Goal: Information Seeking & Learning: Learn about a topic

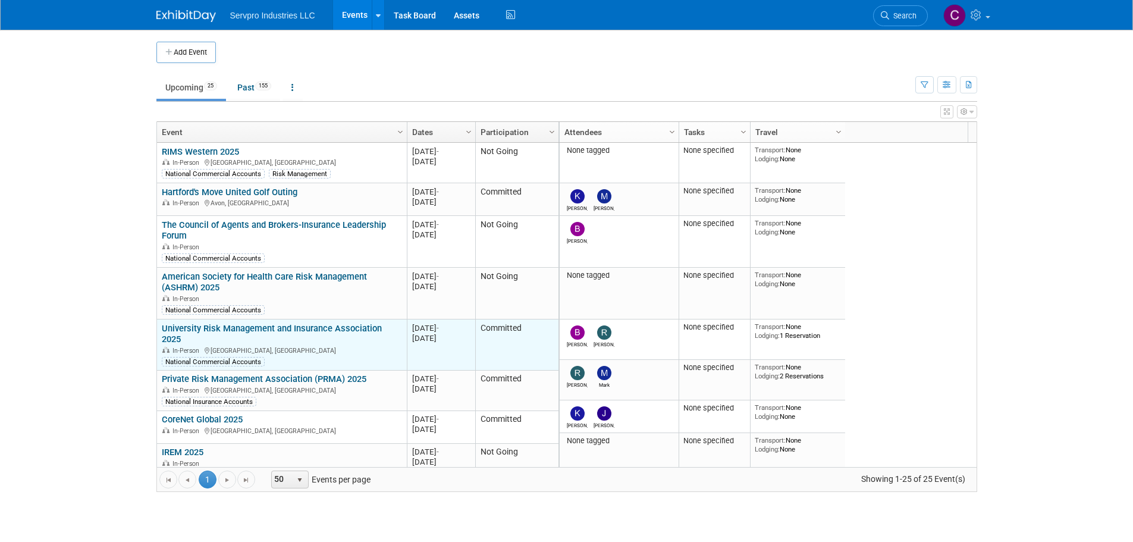
click at [306, 330] on link "University Risk Management and Insurance Association 2025" at bounding box center [272, 334] width 220 height 22
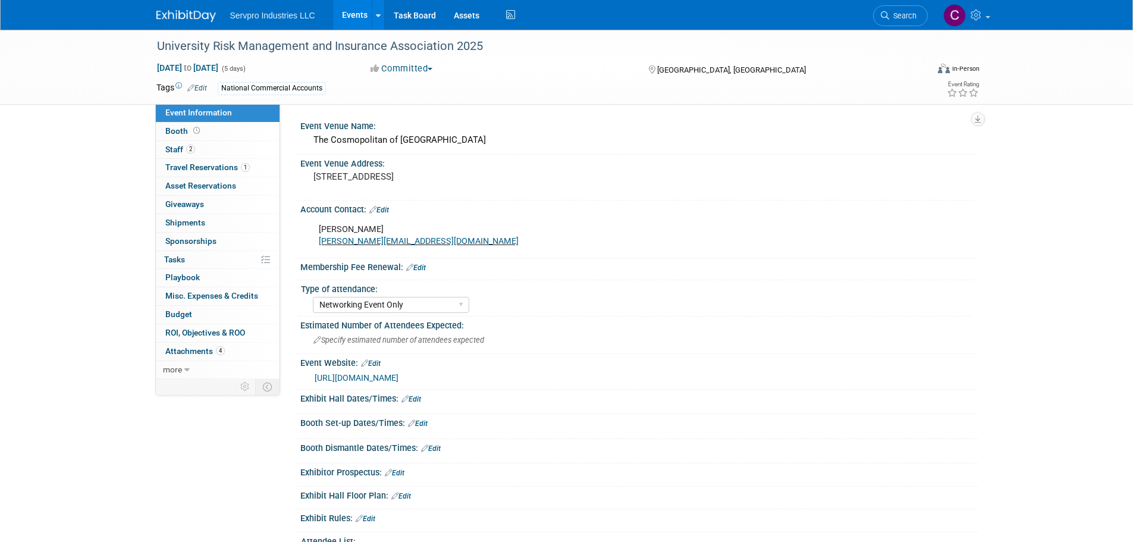
select select "Networking Event Only"
click at [174, 152] on span "Staff 2" at bounding box center [180, 150] width 30 height 10
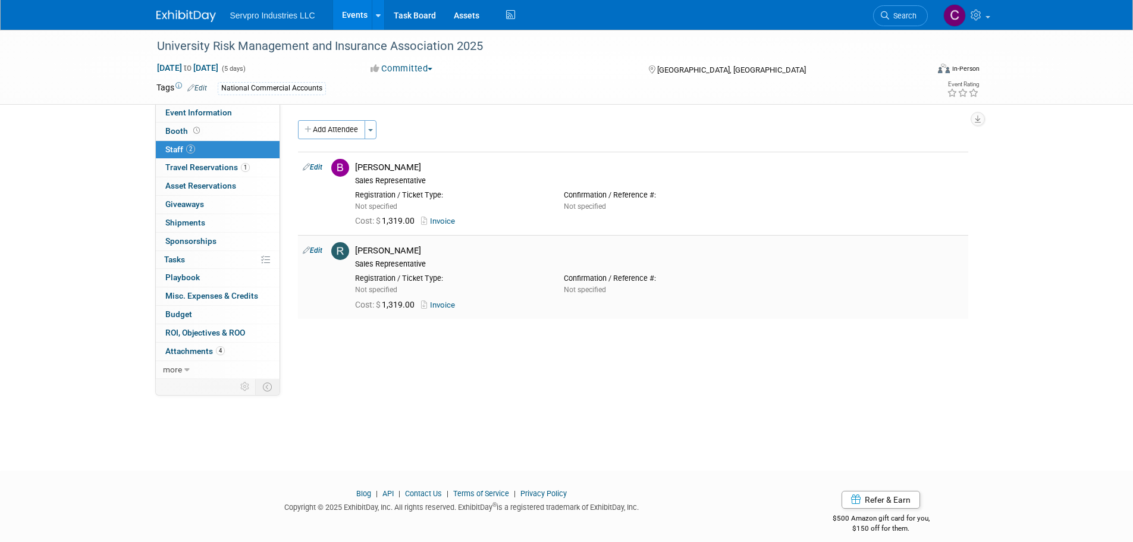
click at [440, 306] on link "Invoice" at bounding box center [440, 304] width 39 height 9
click at [355, 11] on link "Events" at bounding box center [354, 15] width 43 height 30
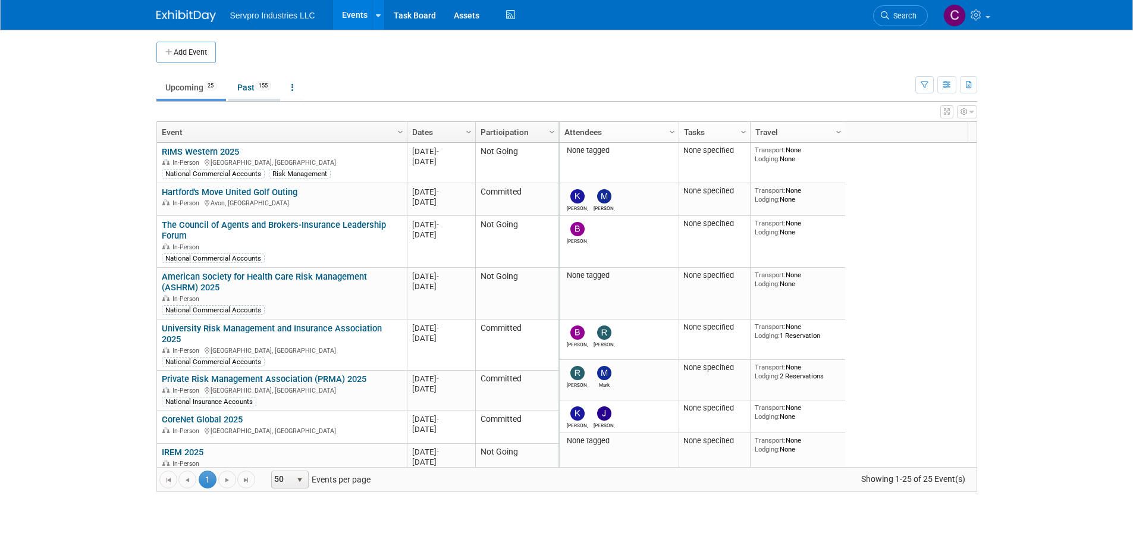
click at [249, 86] on link "Past 155" at bounding box center [254, 87] width 52 height 23
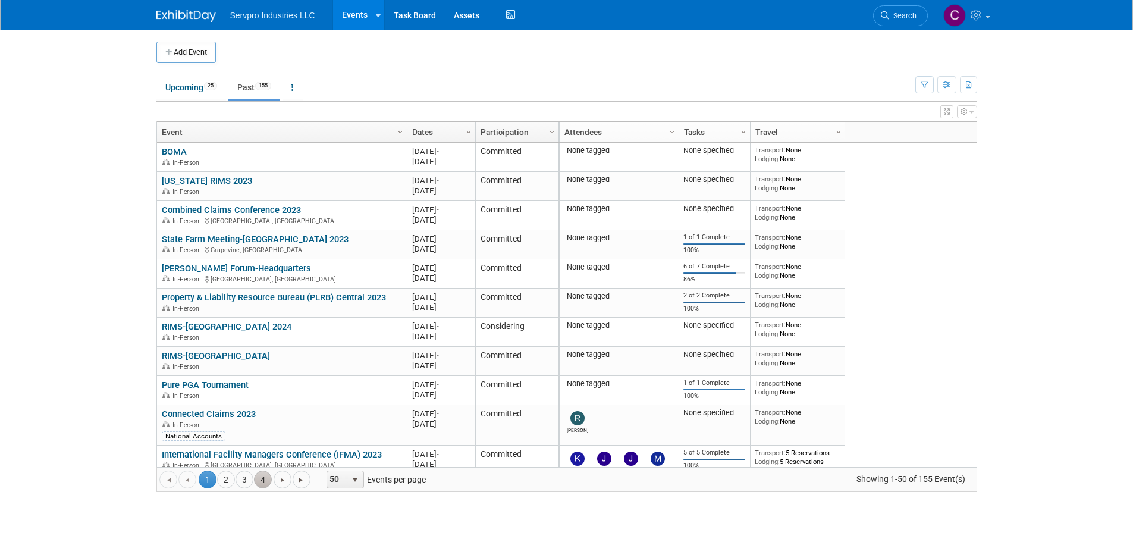
click at [264, 484] on link "4" at bounding box center [263, 480] width 18 height 18
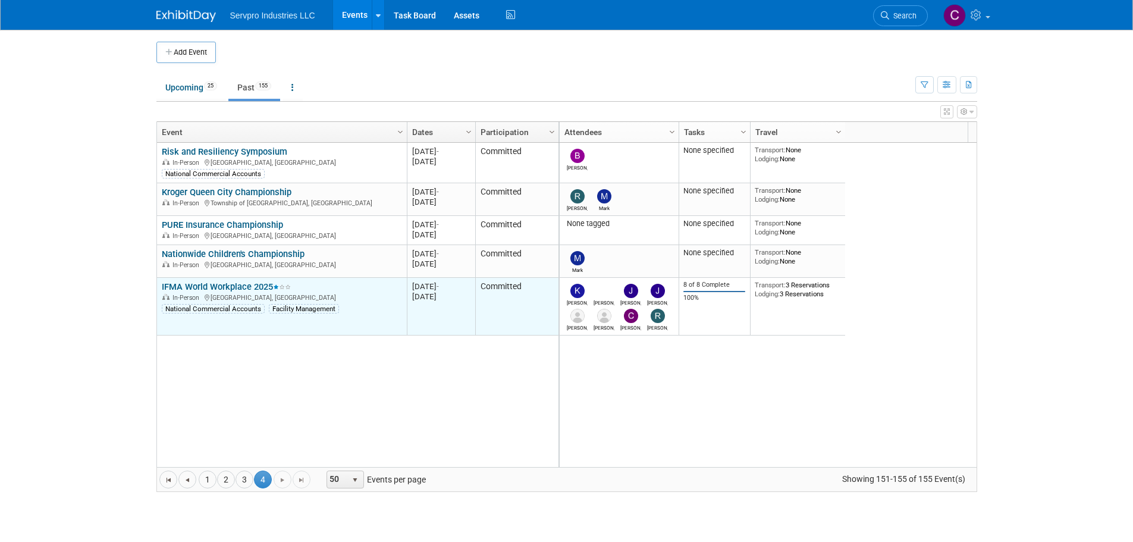
click at [216, 290] on link "IFMA World Workplace 2025" at bounding box center [226, 286] width 129 height 11
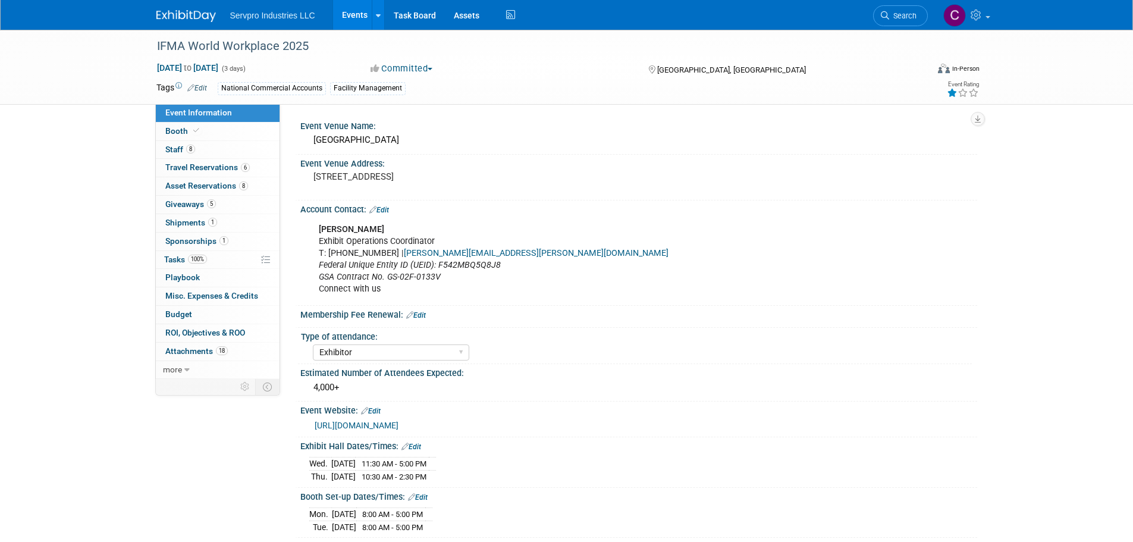
select select "Exhibitor"
select select "Linked In"
click at [185, 324] on link "0 ROI, Objectives & ROO 0" at bounding box center [218, 333] width 124 height 18
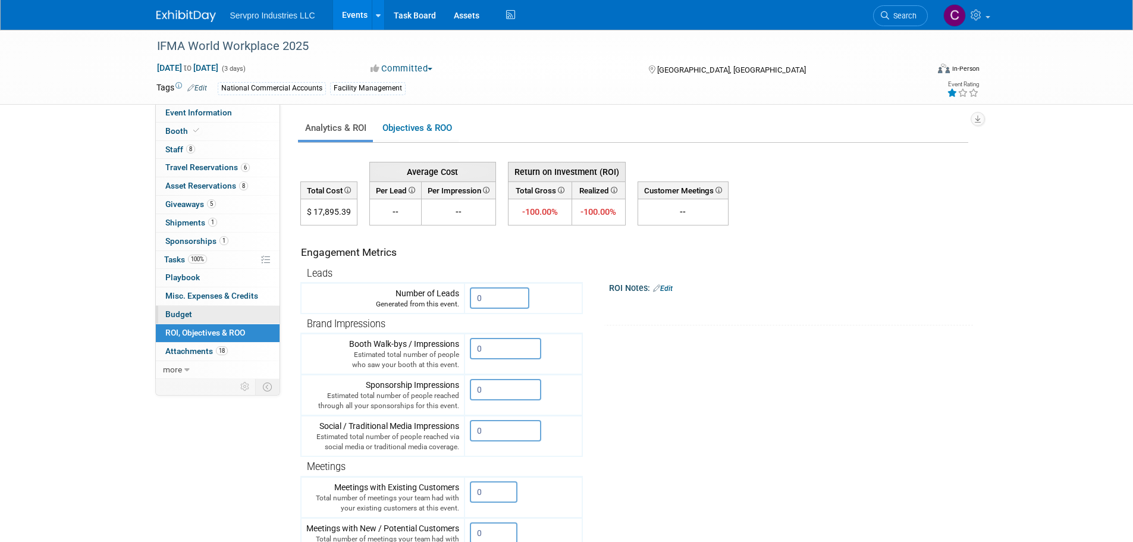
click at [181, 318] on span "Budget" at bounding box center [178, 314] width 27 height 10
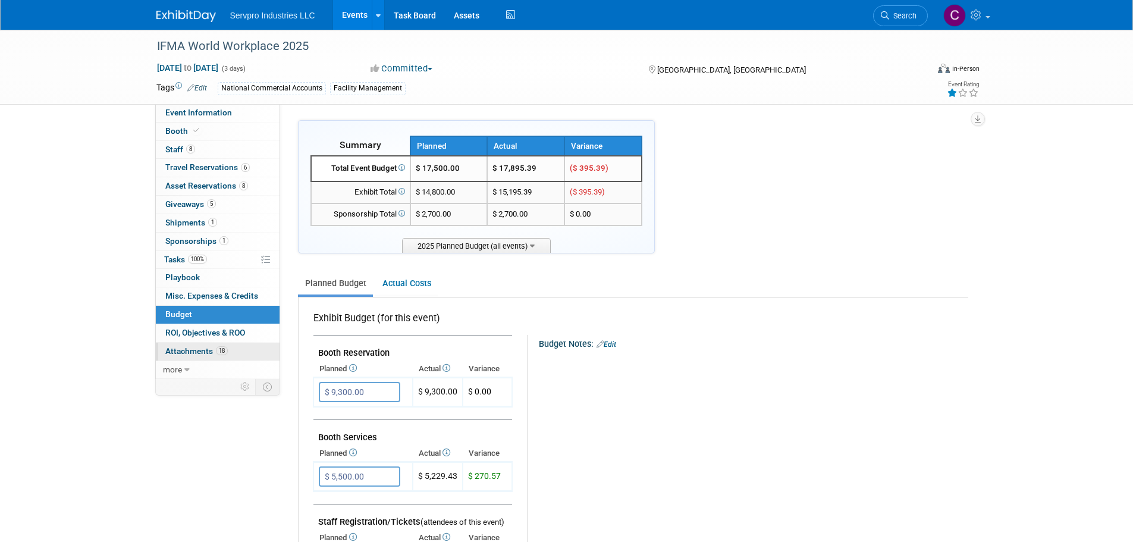
click at [182, 350] on span "Attachments 18" at bounding box center [196, 351] width 62 height 10
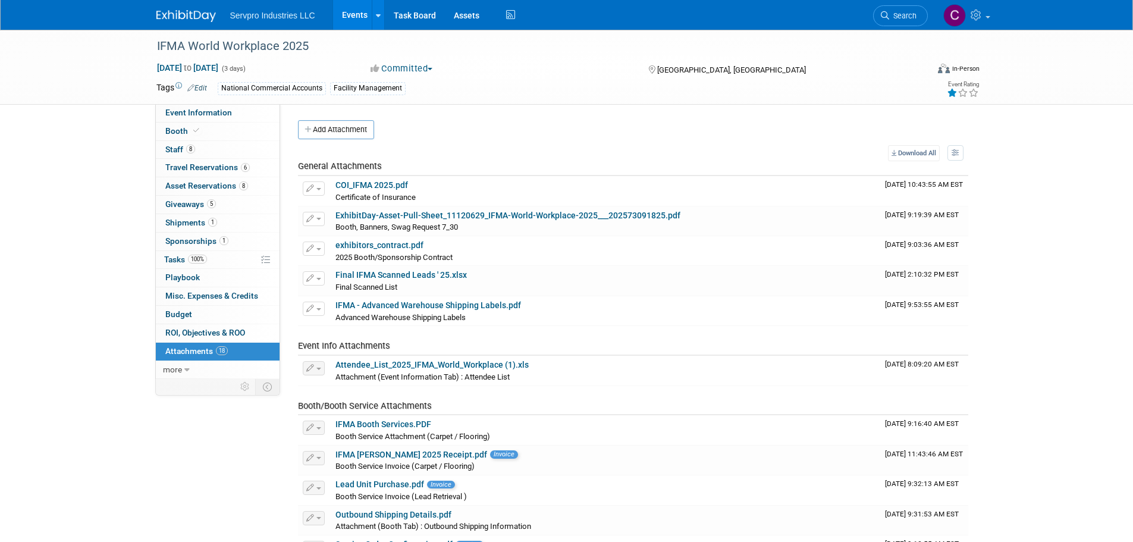
click at [349, 17] on link "Events" at bounding box center [354, 15] width 43 height 30
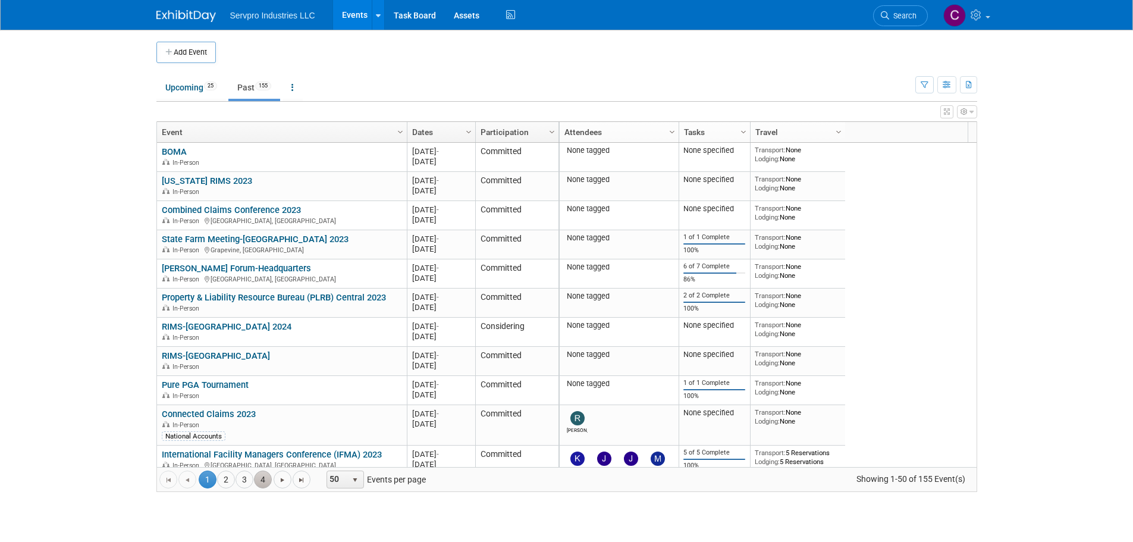
click at [268, 479] on link "4" at bounding box center [263, 480] width 18 height 18
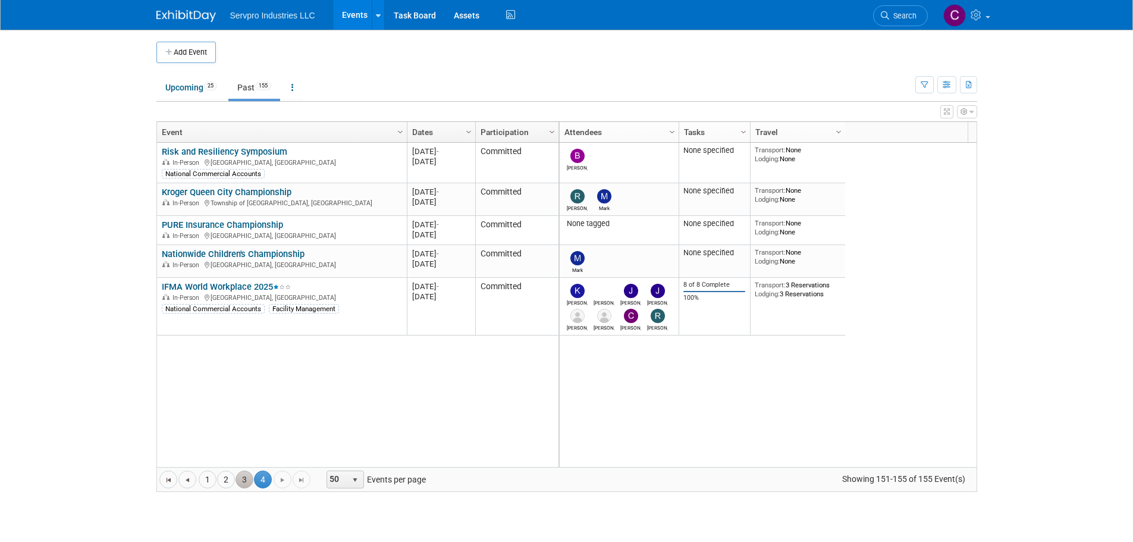
click at [243, 477] on link "3" at bounding box center [245, 480] width 18 height 18
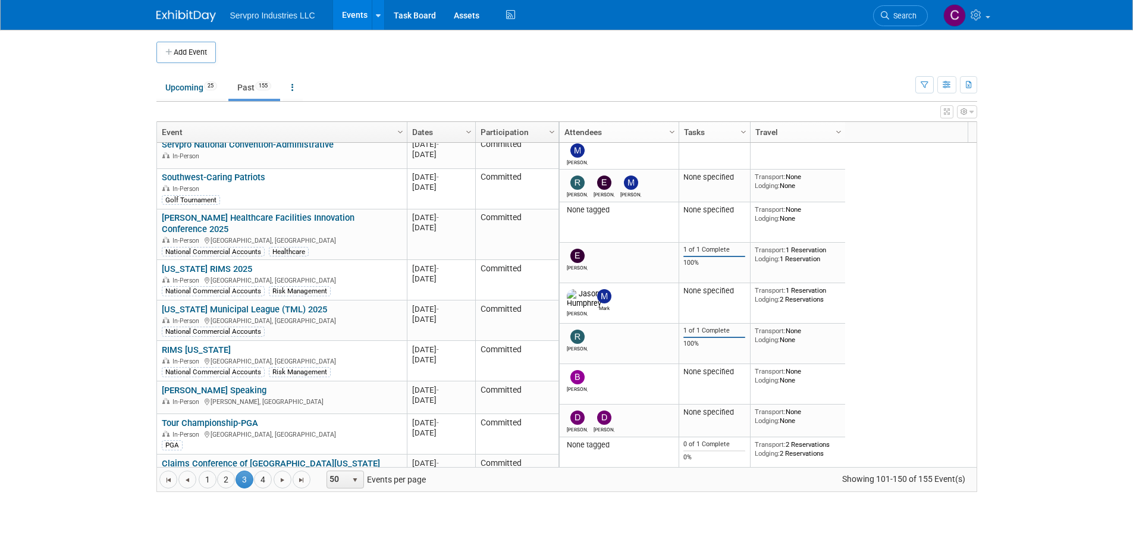
scroll to position [1728, 0]
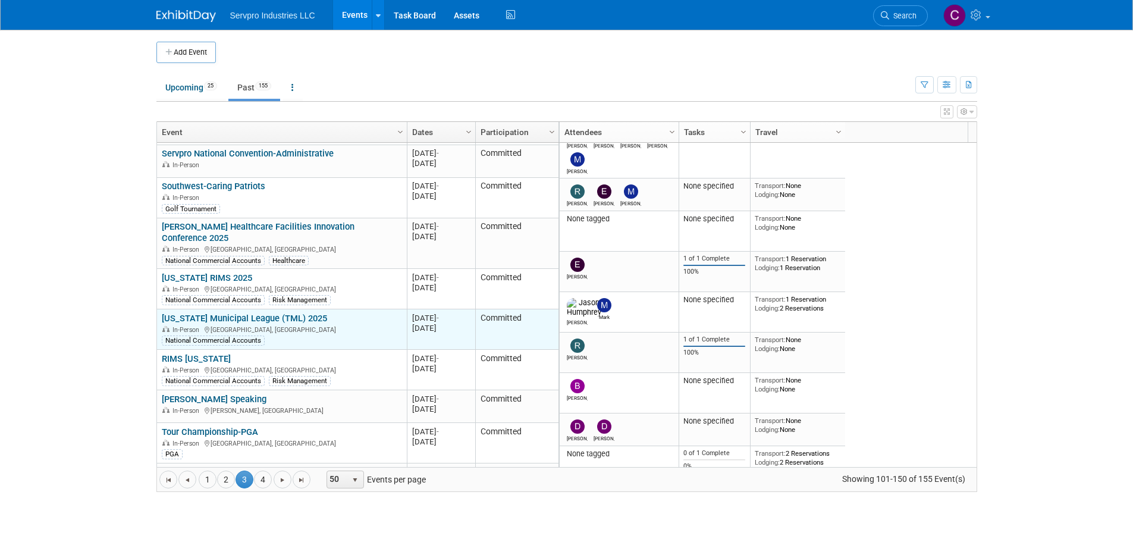
click at [312, 313] on link "[US_STATE] Municipal League (TML) 2025" at bounding box center [244, 318] width 165 height 11
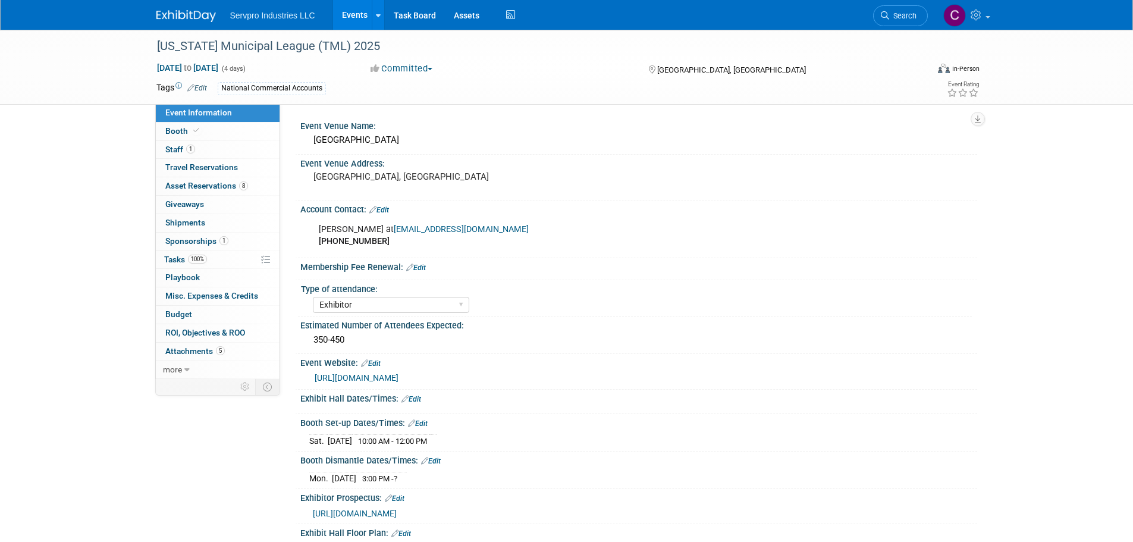
select select "Exhibitor"
click at [186, 351] on span "Attachments 5" at bounding box center [194, 351] width 59 height 10
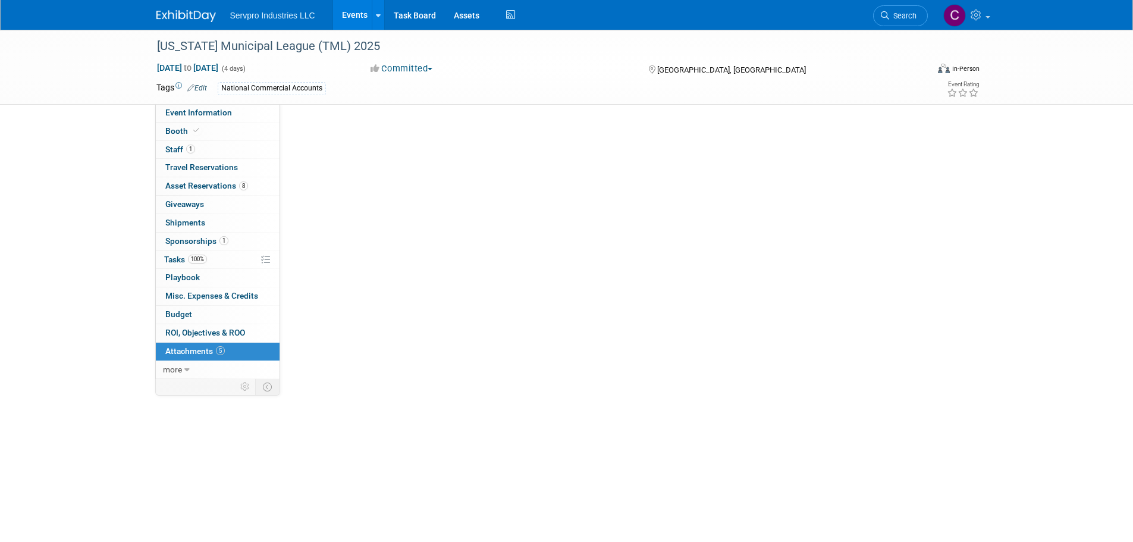
click at [186, 351] on span "Attachments 5" at bounding box center [194, 351] width 59 height 10
